Goal: Navigation & Orientation: Find specific page/section

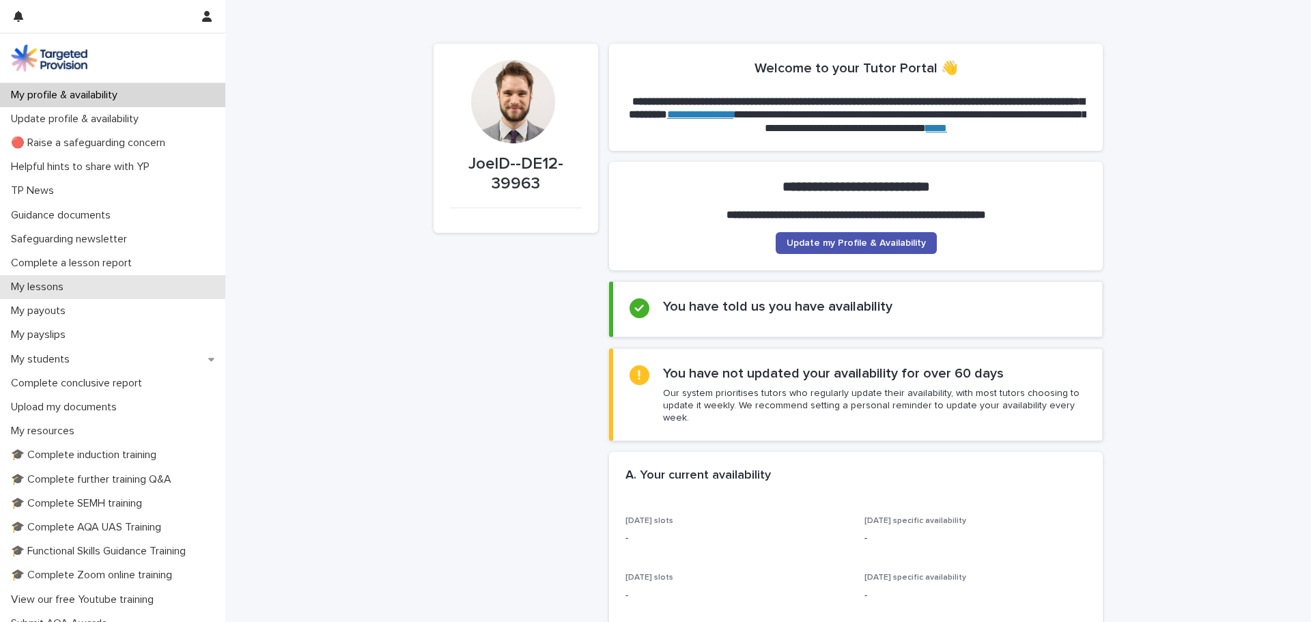
click at [99, 295] on div "My lessons" at bounding box center [112, 287] width 225 height 24
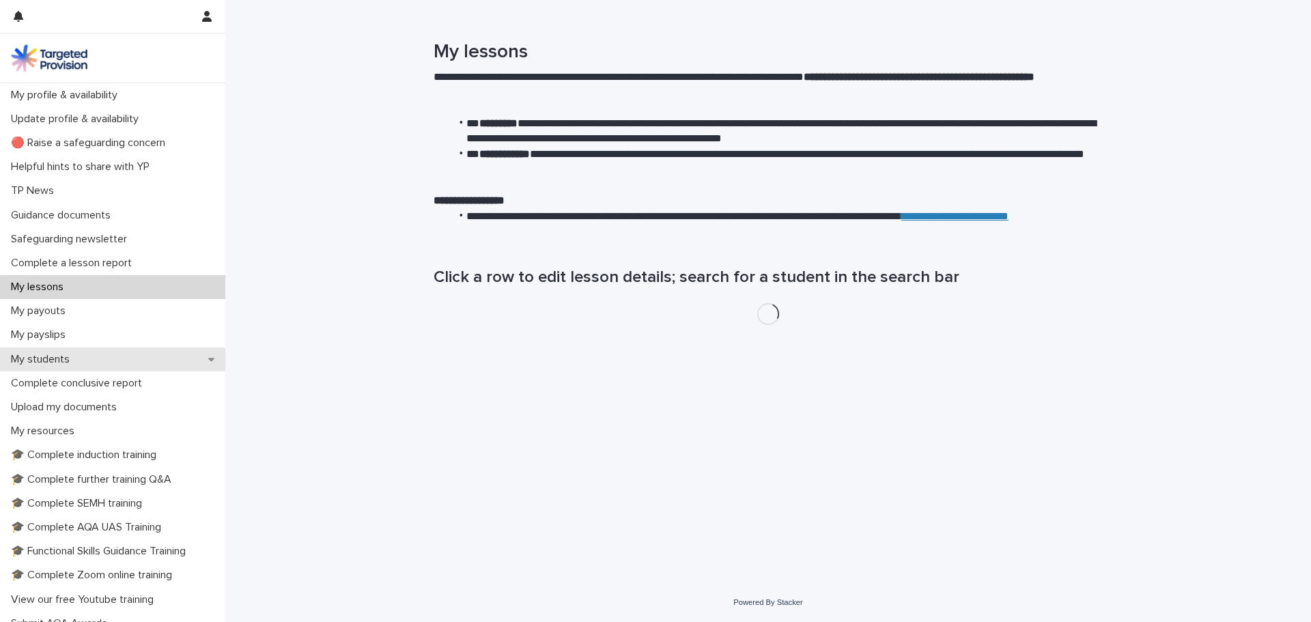
click at [101, 365] on div "My students" at bounding box center [112, 360] width 225 height 24
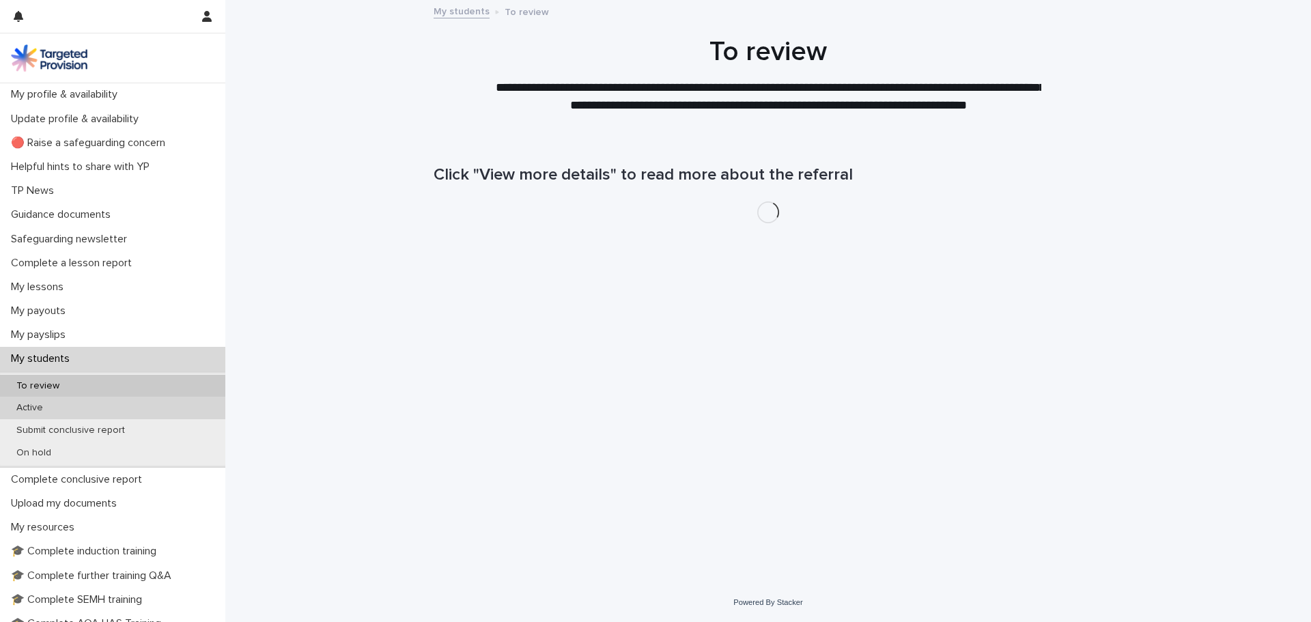
click at [113, 402] on div "Active" at bounding box center [112, 408] width 225 height 23
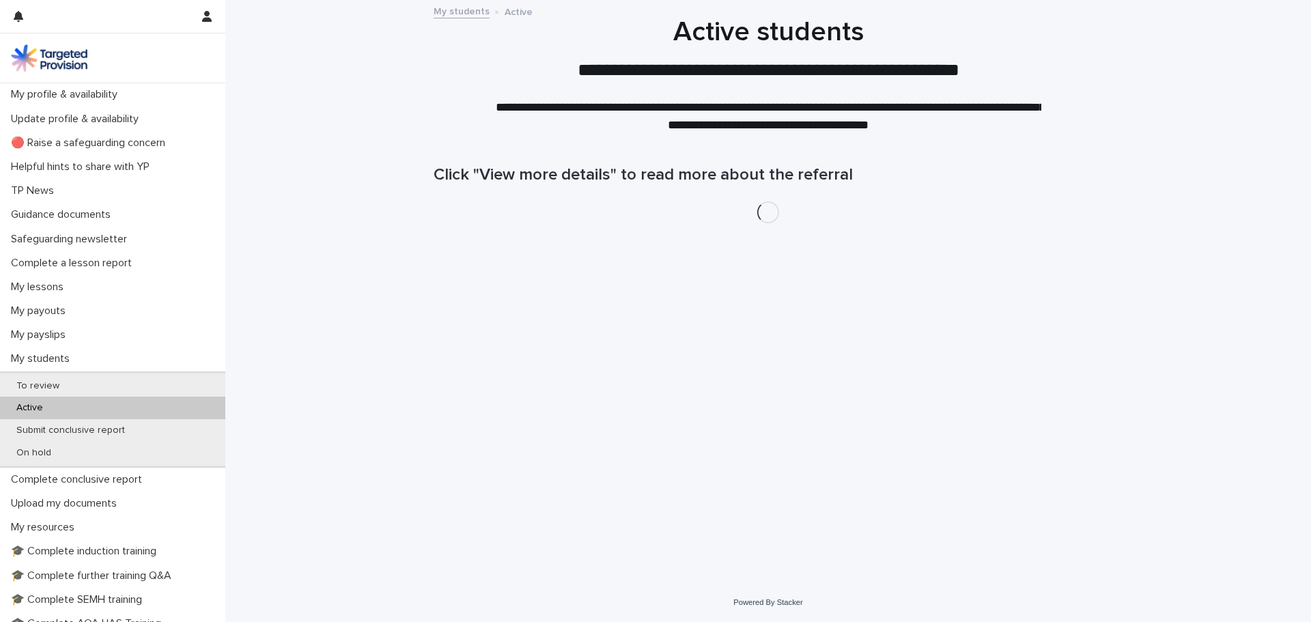
click at [113, 402] on div "Active" at bounding box center [112, 408] width 225 height 23
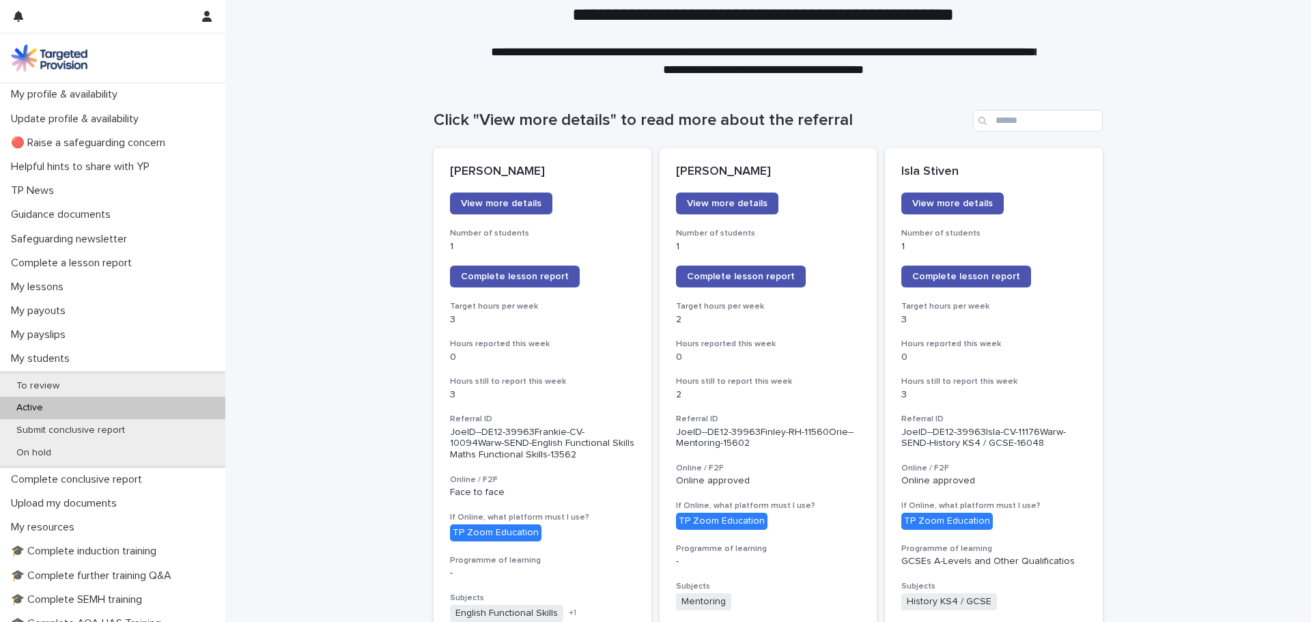
scroll to position [137, 0]
